Goal: Find specific page/section: Find specific page/section

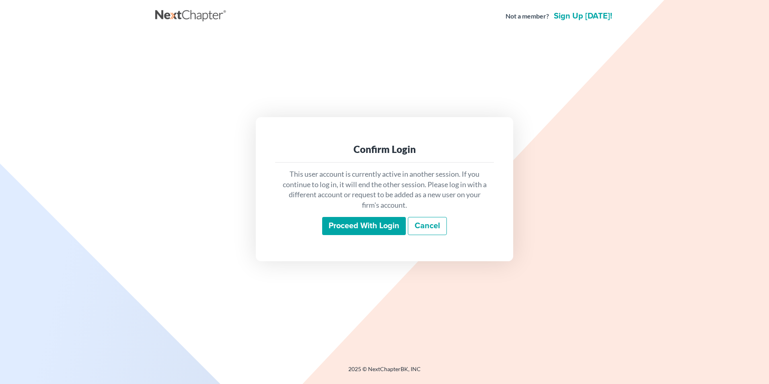
click at [357, 227] on input "Proceed with login" at bounding box center [364, 226] width 84 height 18
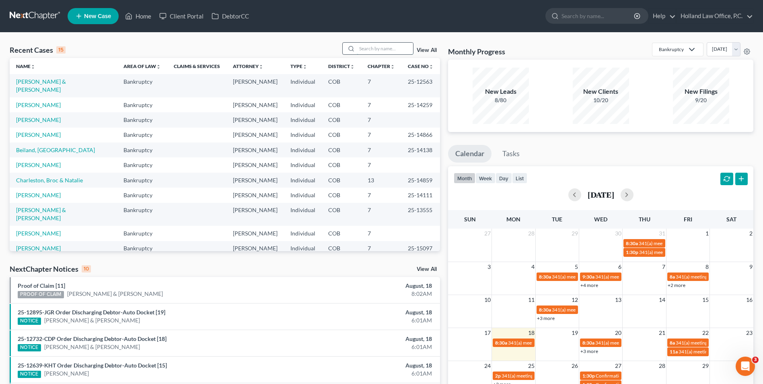
click at [371, 51] on input "search" at bounding box center [385, 49] width 56 height 12
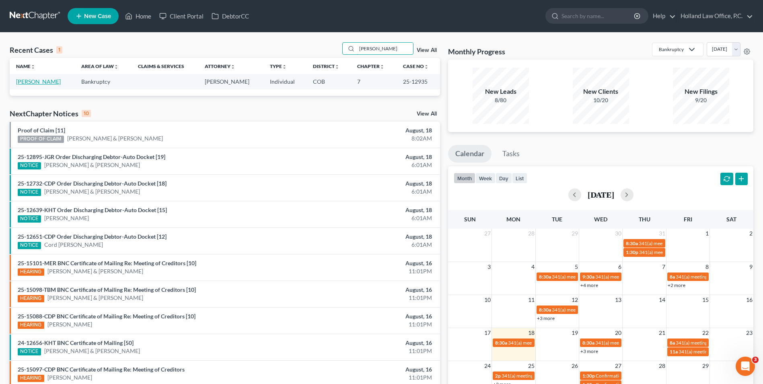
type input "[PERSON_NAME]"
click at [33, 80] on link "[PERSON_NAME]" at bounding box center [38, 81] width 45 height 7
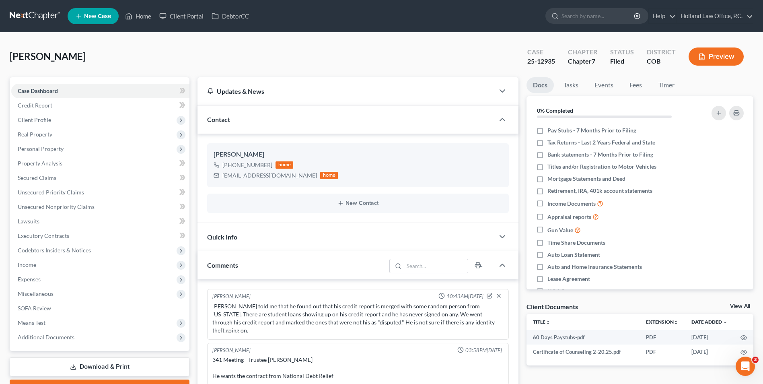
scroll to position [19, 0]
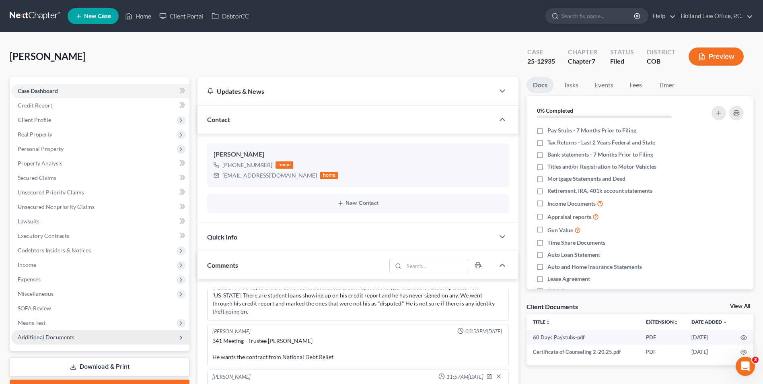
click at [64, 339] on span "Additional Documents" at bounding box center [46, 336] width 57 height 7
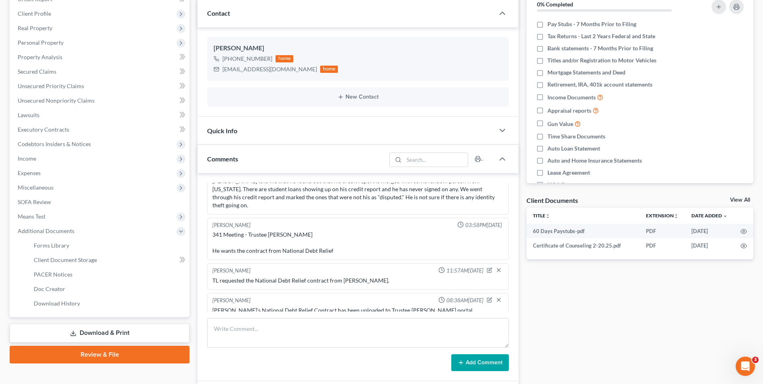
scroll to position [121, 0]
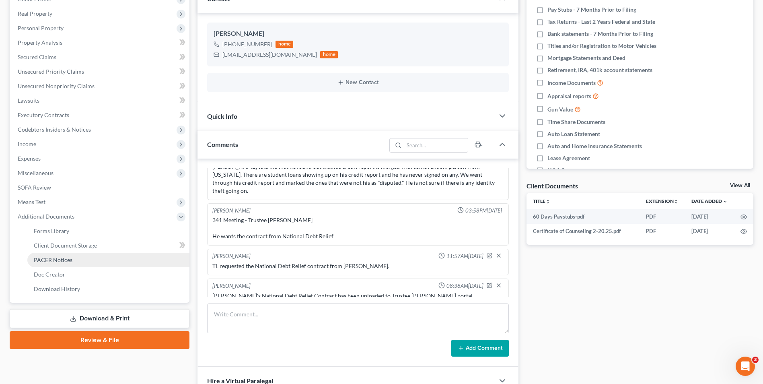
click at [52, 257] on span "PACER Notices" at bounding box center [53, 259] width 39 height 7
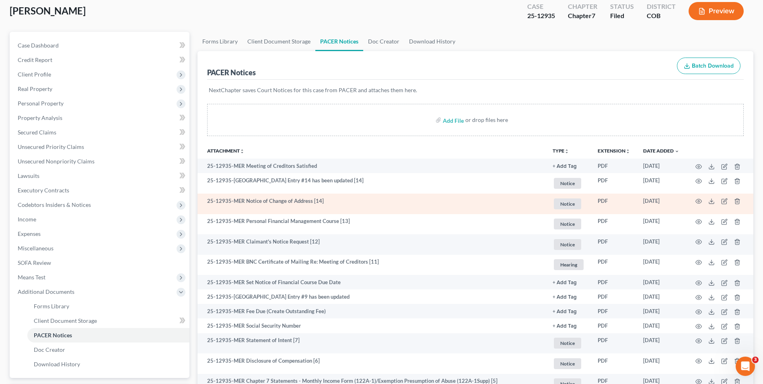
scroll to position [33, 0]
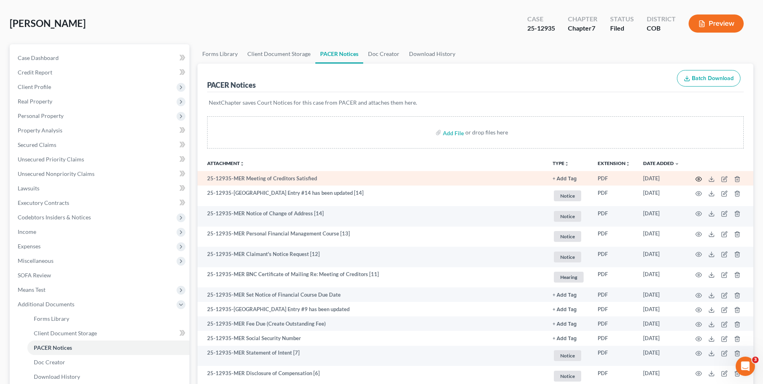
click at [698, 180] on circle "button" at bounding box center [698, 179] width 2 height 2
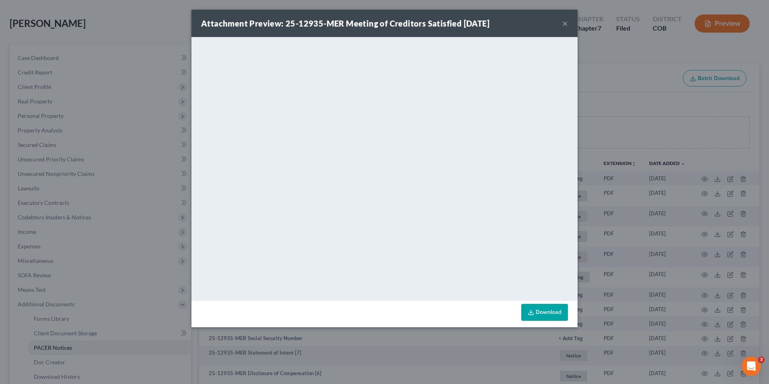
click at [566, 22] on button "×" at bounding box center [565, 23] width 6 height 10
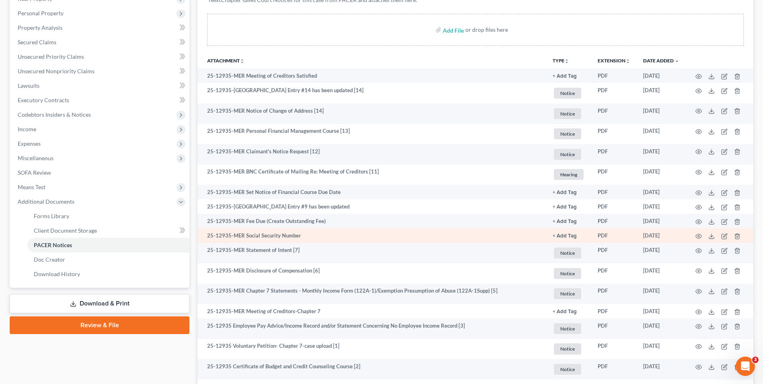
scroll to position [154, 0]
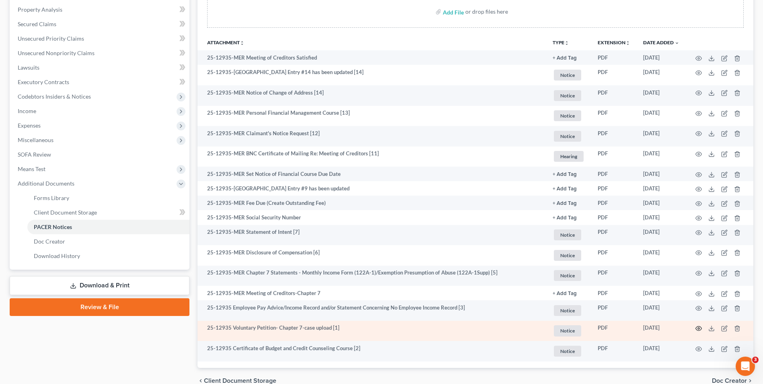
click at [697, 328] on icon "button" at bounding box center [698, 328] width 6 height 6
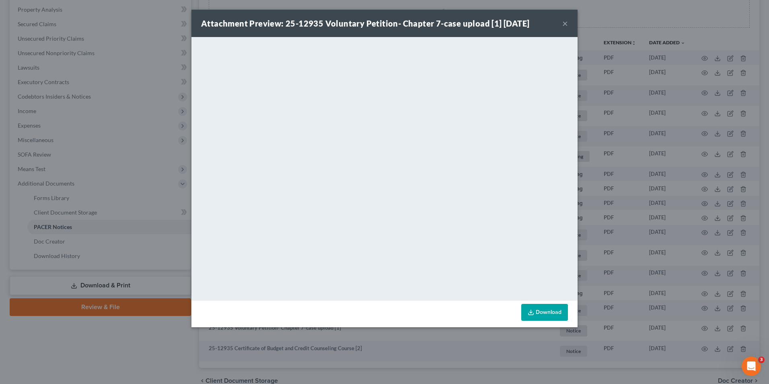
click at [567, 24] on button "×" at bounding box center [565, 23] width 6 height 10
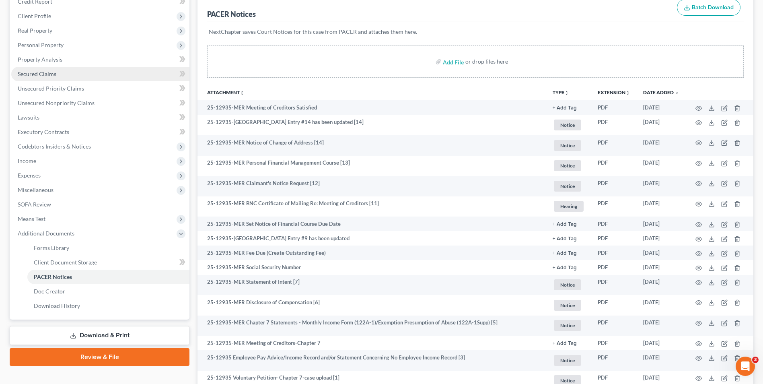
scroll to position [0, 0]
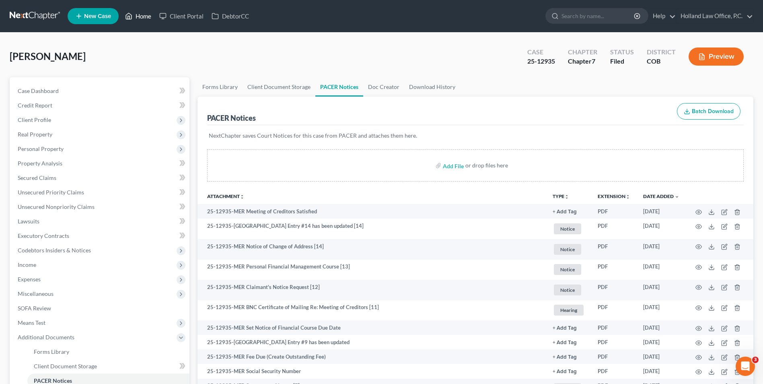
click at [136, 9] on link "Home" at bounding box center [138, 16] width 34 height 14
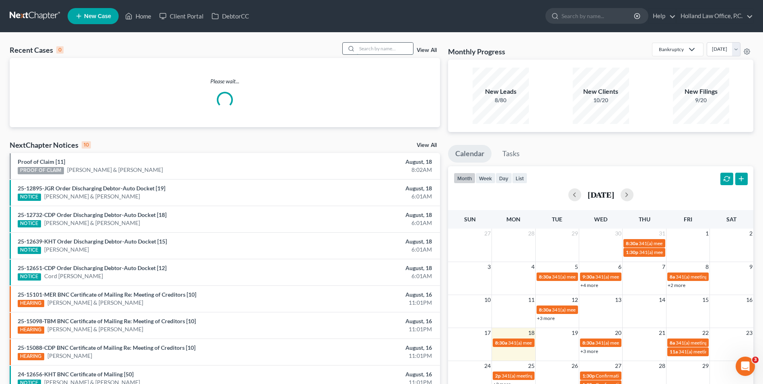
click at [381, 44] on input "search" at bounding box center [385, 49] width 56 height 12
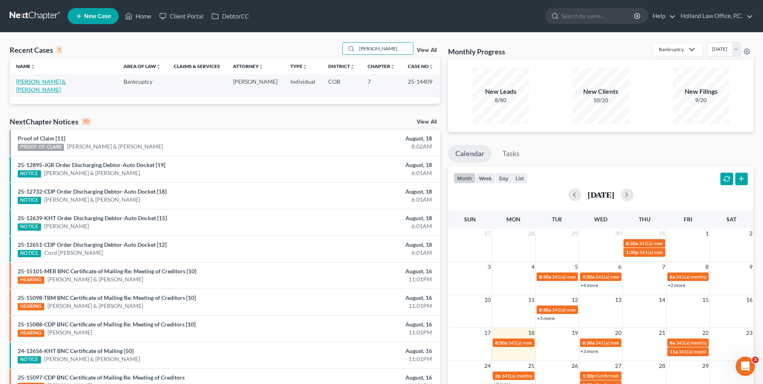
type input "[PERSON_NAME]"
click at [45, 81] on link "[PERSON_NAME] & [PERSON_NAME]" at bounding box center [41, 85] width 50 height 15
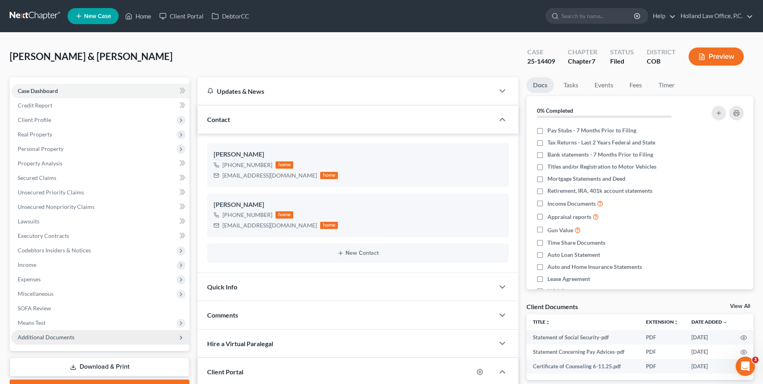
click at [67, 332] on span "Additional Documents" at bounding box center [100, 337] width 178 height 14
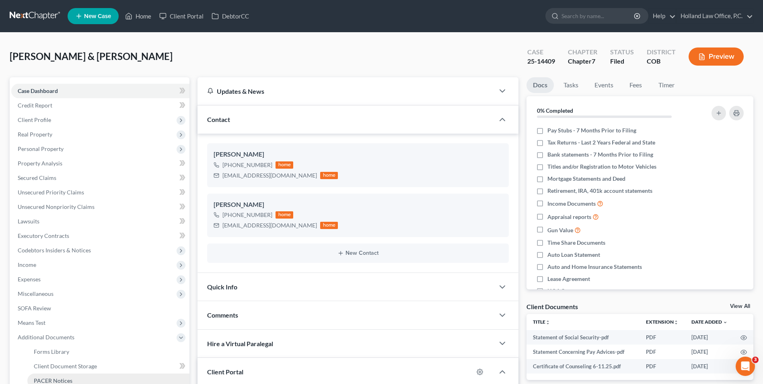
click at [59, 377] on span "PACER Notices" at bounding box center [53, 380] width 39 height 7
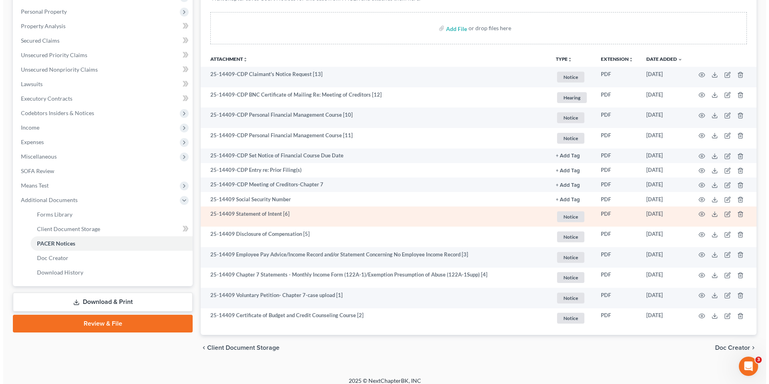
scroll to position [144, 0]
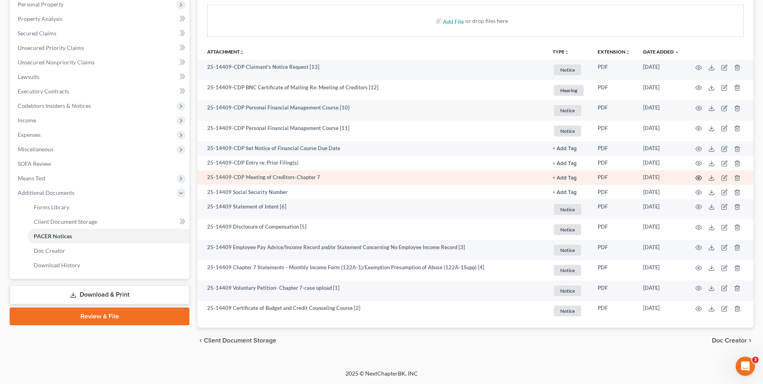
click at [699, 177] on circle "button" at bounding box center [698, 178] width 2 height 2
